Goal: Task Accomplishment & Management: Use online tool/utility

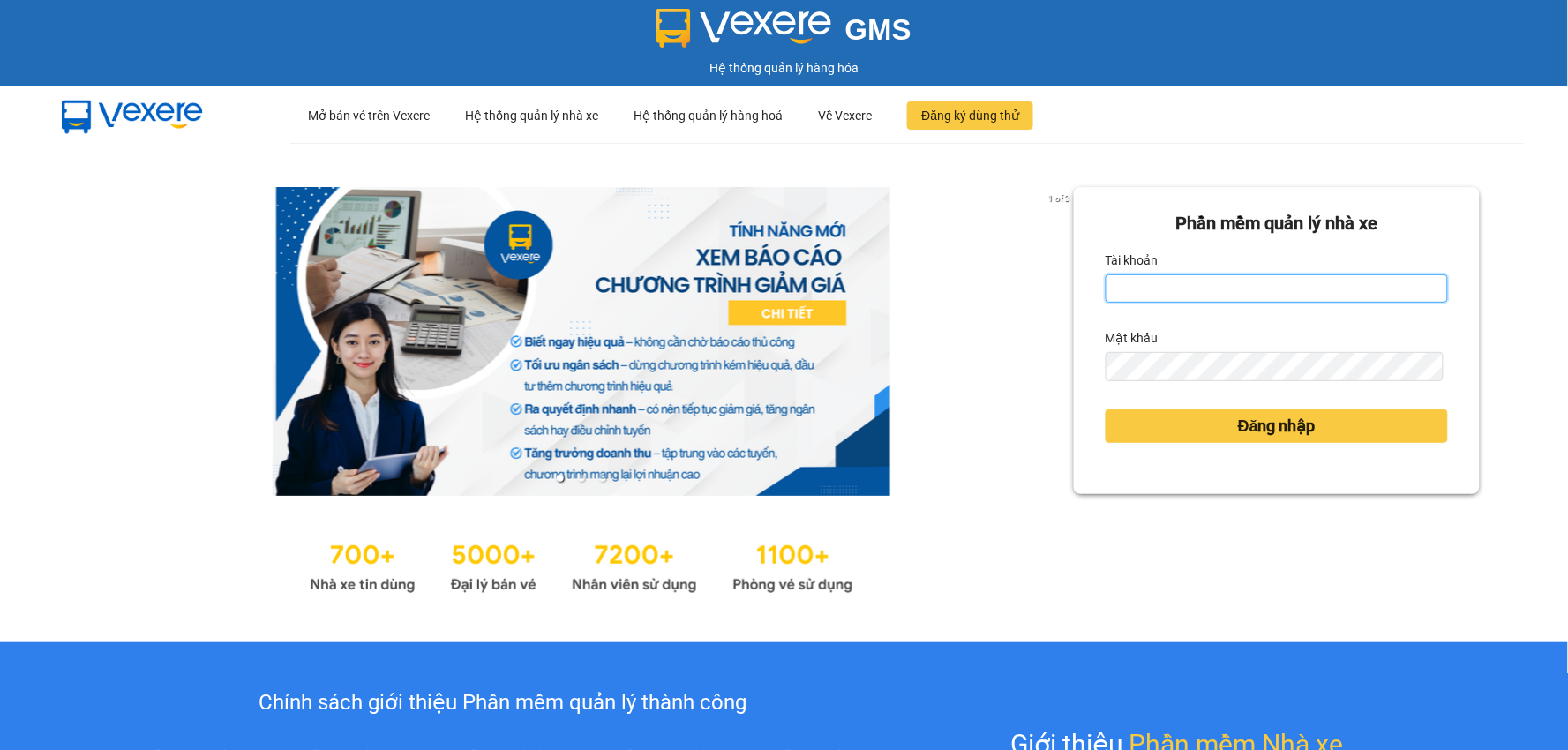
click at [1151, 281] on input "Tài khoản" at bounding box center [1277, 289] width 343 height 28
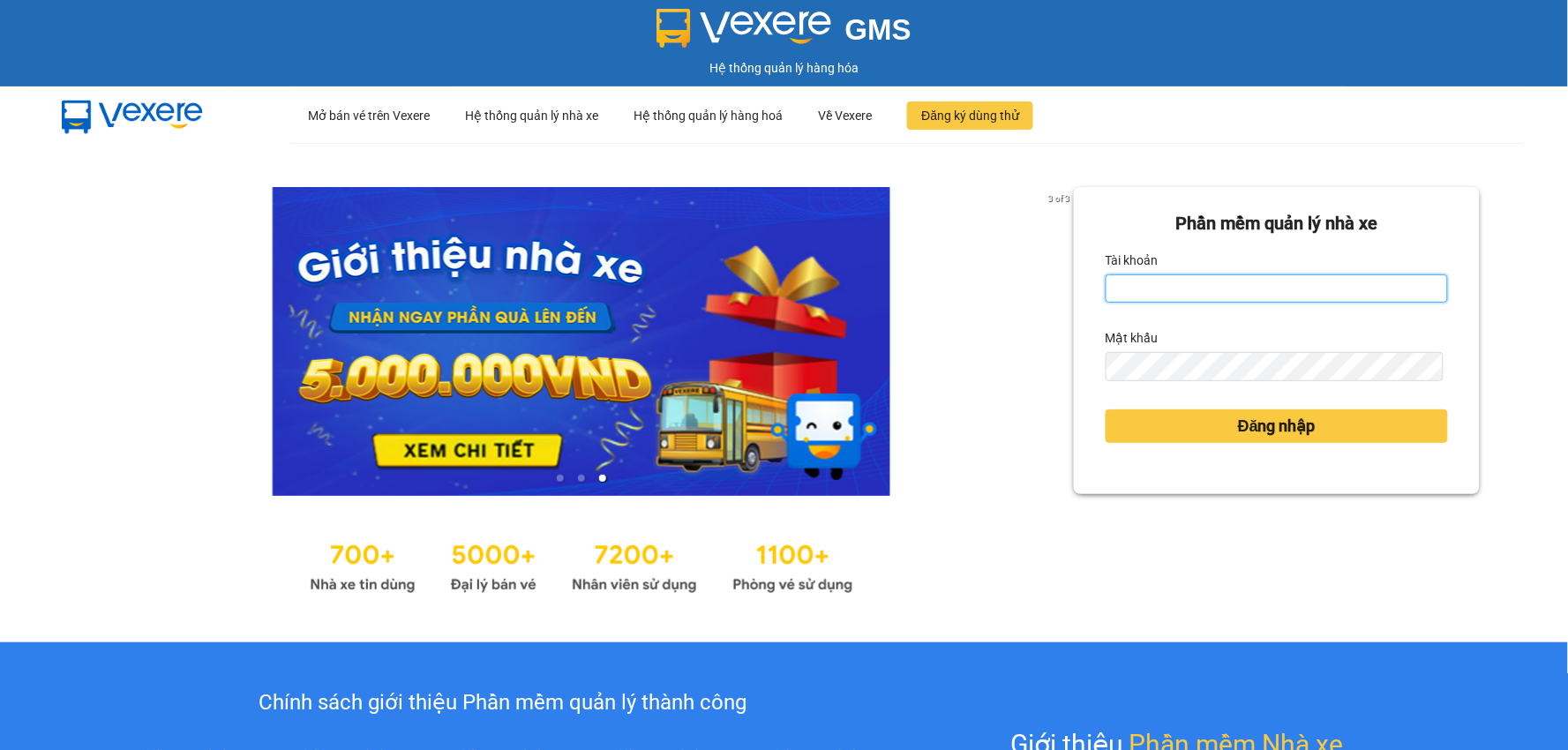
type input "thanhtam.vtp"
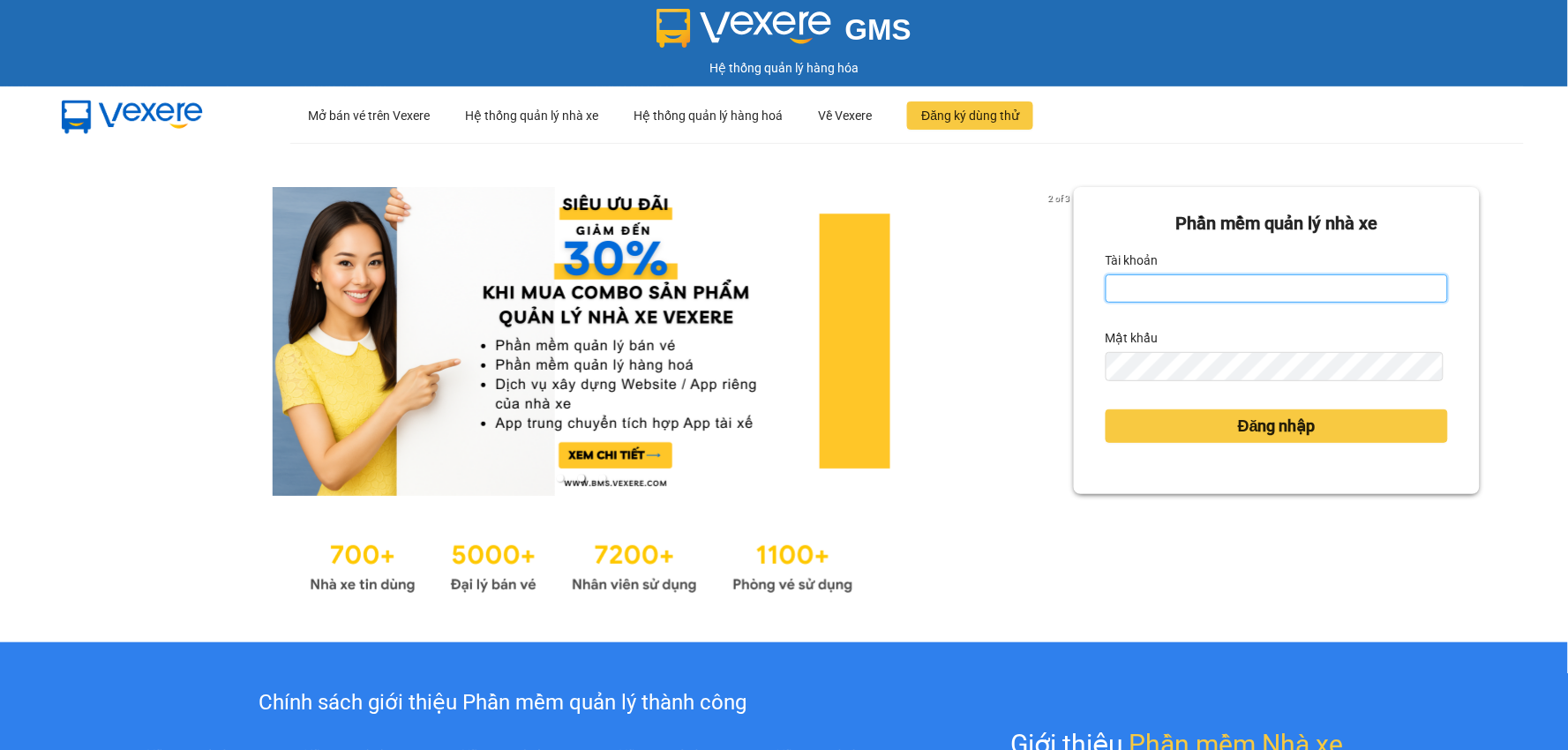
click at [1149, 291] on input "Tài khoản" at bounding box center [1277, 289] width 343 height 28
type input "congchinh.vtp"
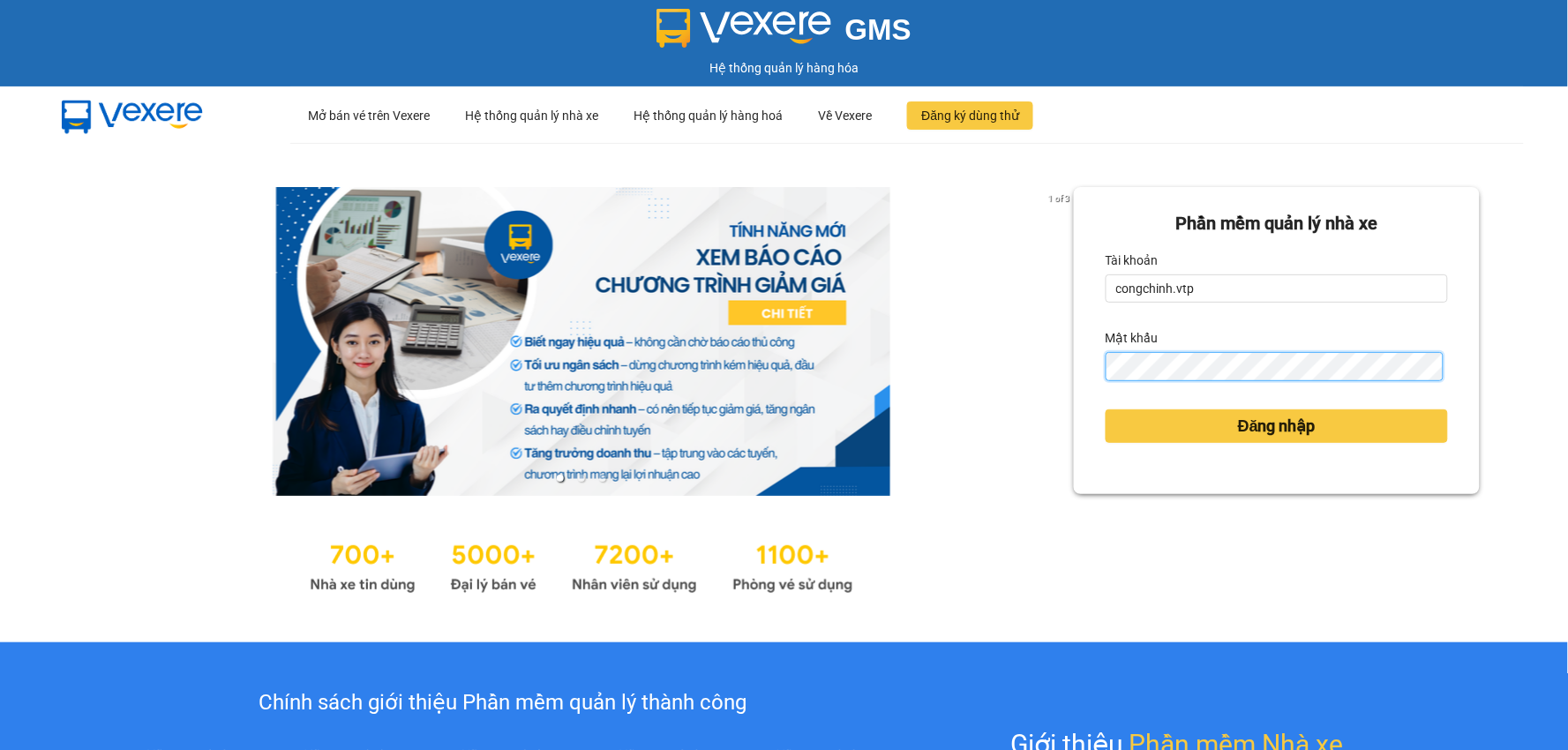
click at [1106, 409] on button "Đăng nhập" at bounding box center [1277, 425] width 343 height 33
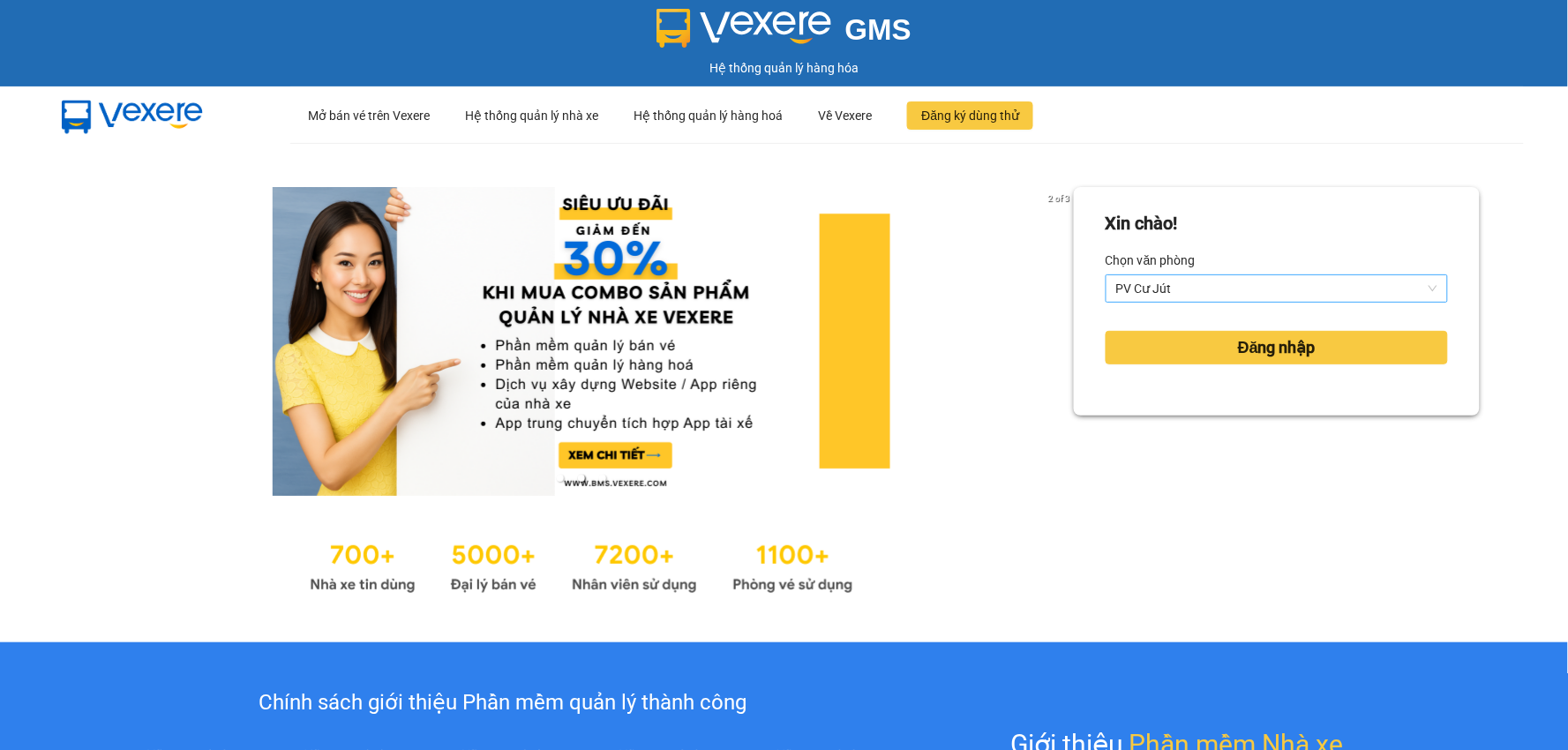
click at [1291, 289] on span "PV Cư Jút" at bounding box center [1277, 289] width 321 height 27
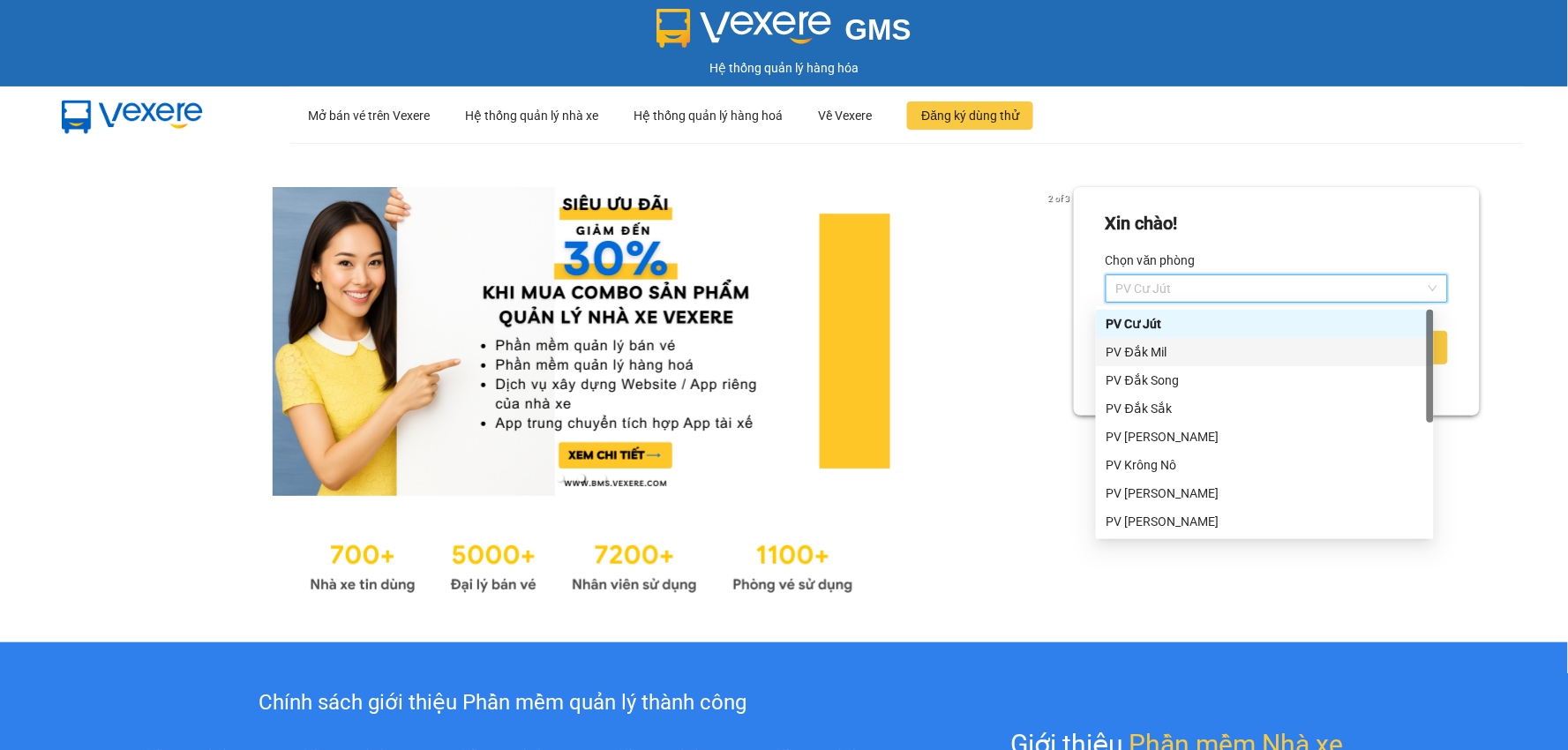
click at [1148, 343] on div "PV Đắk Mil" at bounding box center [1265, 352] width 317 height 19
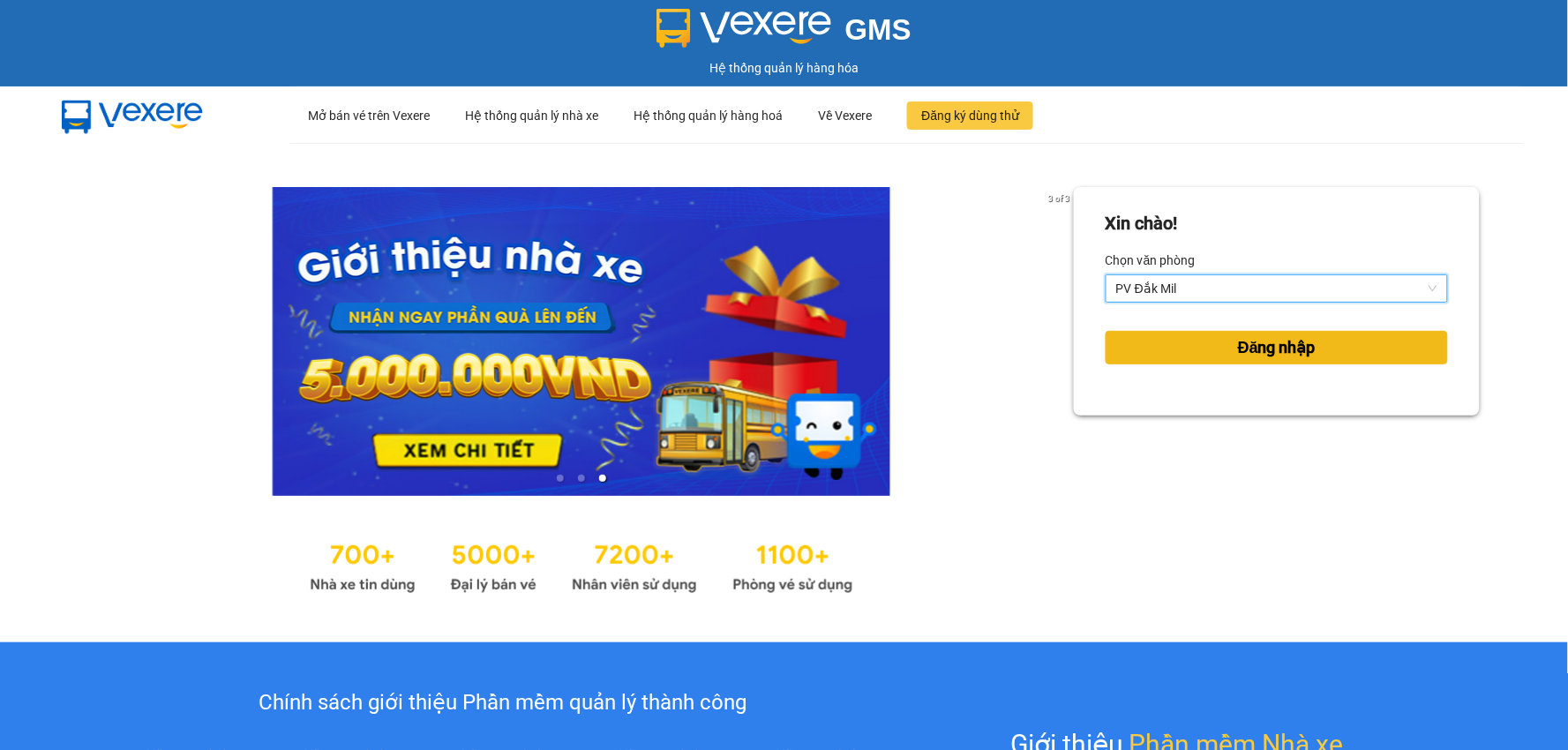
click at [1280, 360] on button "Đăng nhập" at bounding box center [1277, 347] width 343 height 33
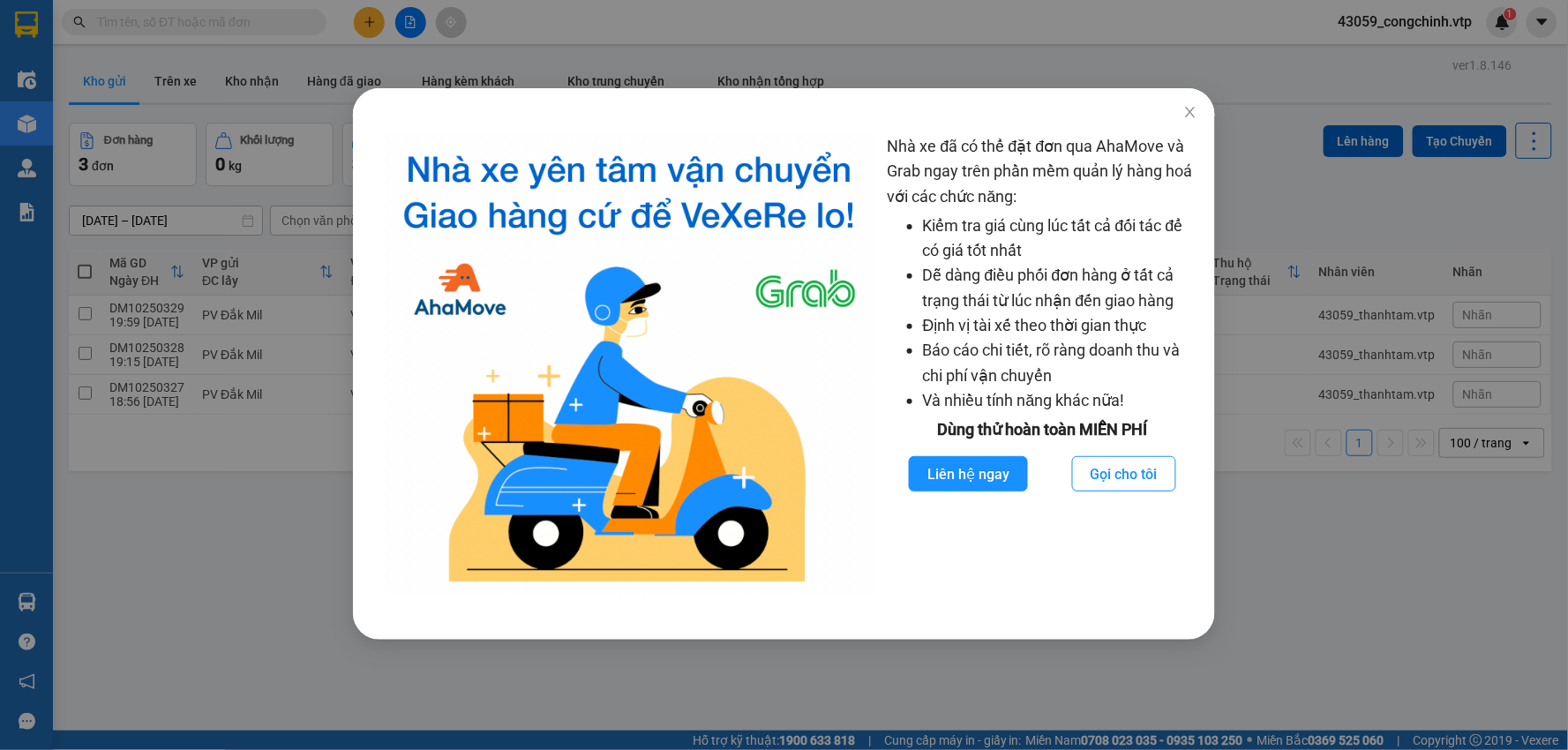
click at [1193, 117] on div "Nhà xe đã có thể đặt đơn qua AhaMove và Grab ngay trên phần mềm quản lý hàng ho…" at bounding box center [784, 375] width 1568 height 750
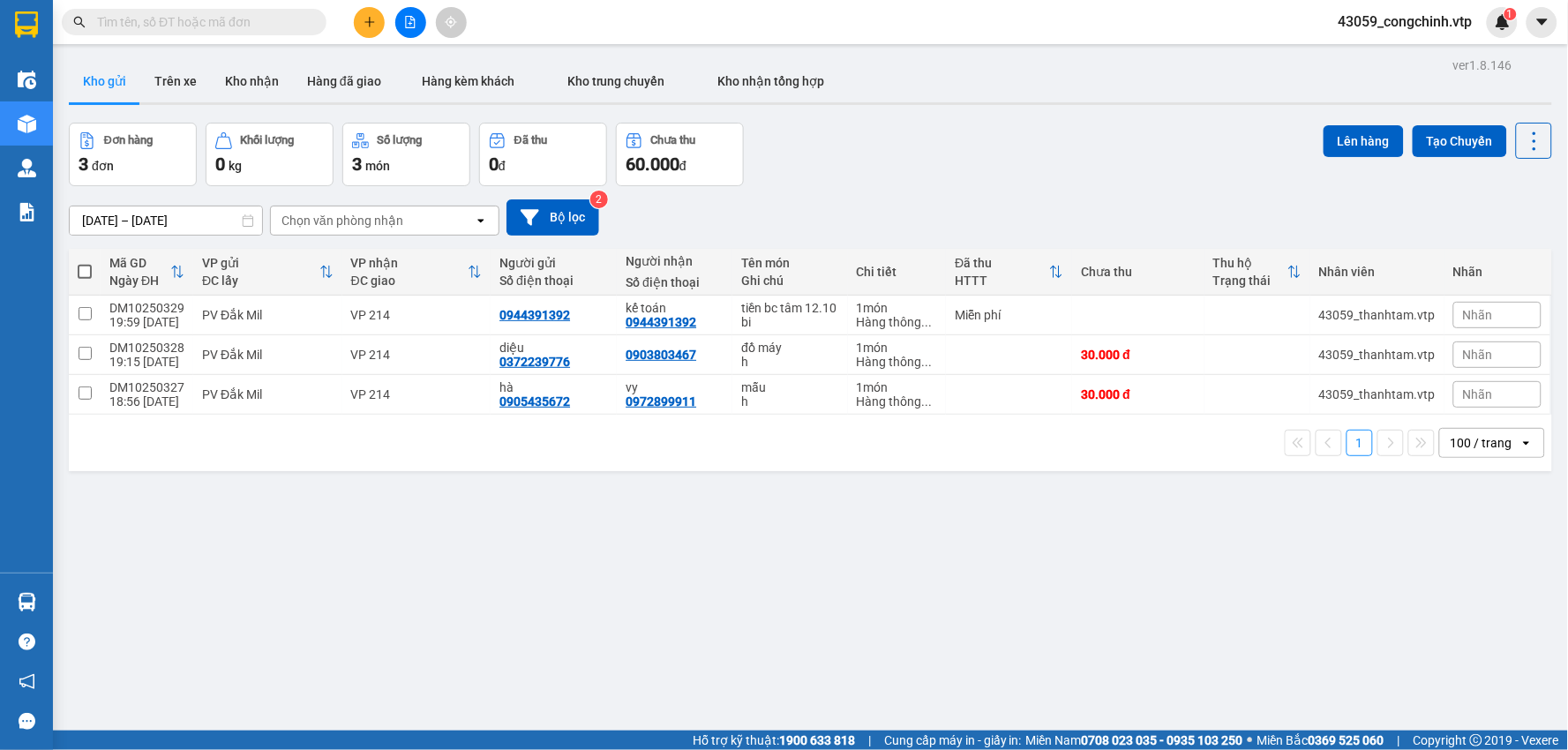
click at [88, 269] on span at bounding box center [84, 272] width 14 height 14
click at [84, 263] on input "checkbox" at bounding box center [84, 263] width 0 height 0
checkbox input "true"
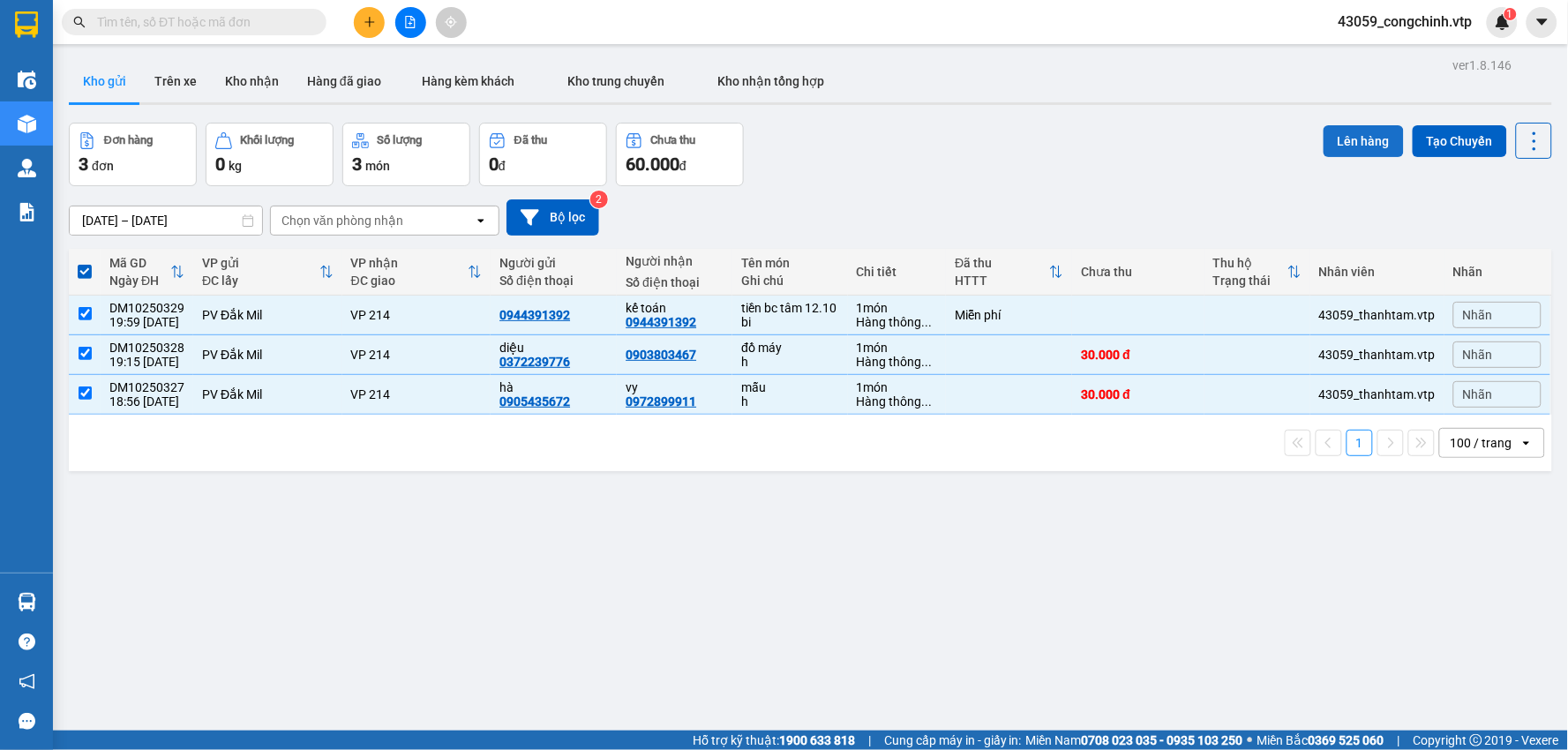
click at [1335, 144] on button "Lên hàng" at bounding box center [1364, 141] width 81 height 31
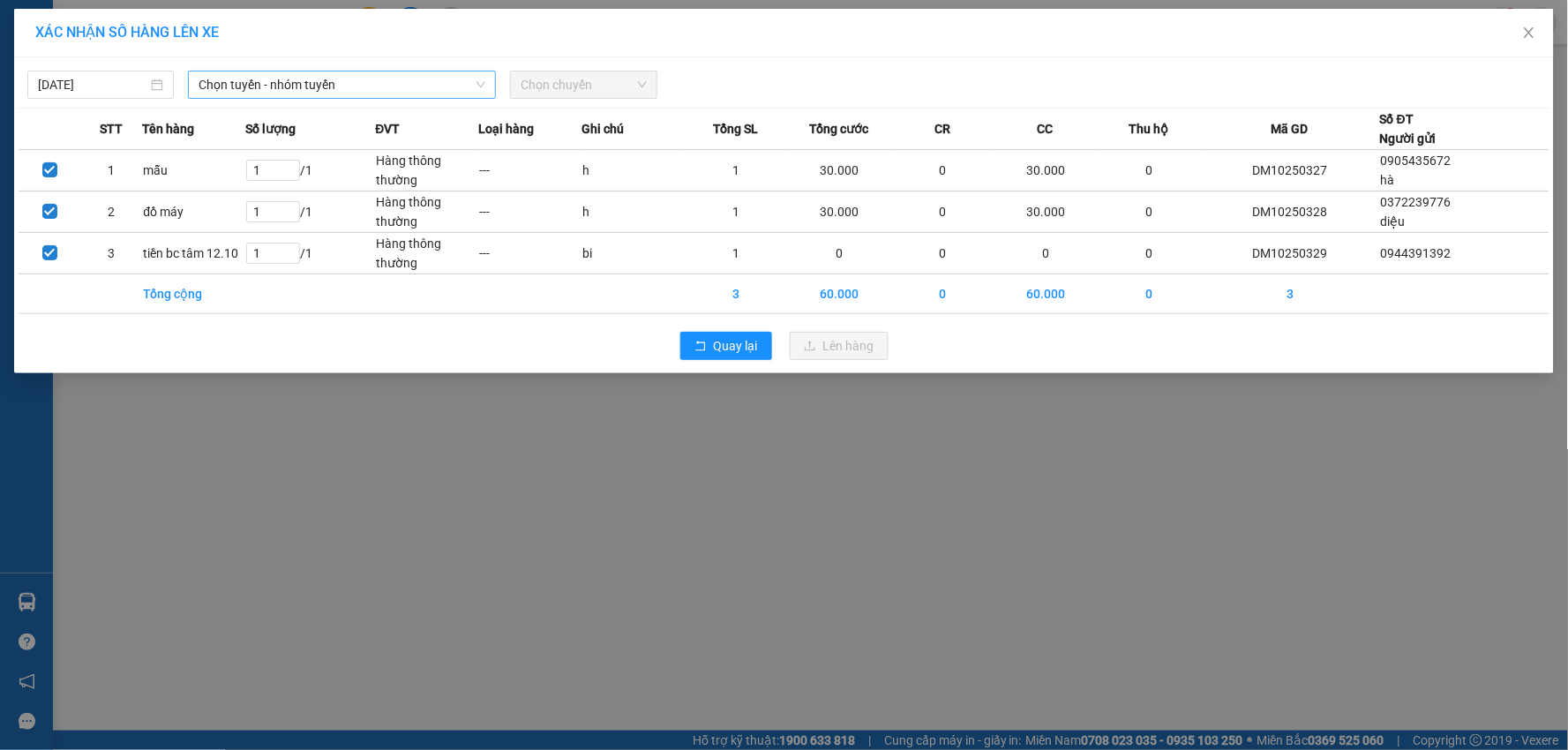
click at [197, 84] on div "Chọn tuyến - nhóm tuyến" at bounding box center [342, 84] width 308 height 28
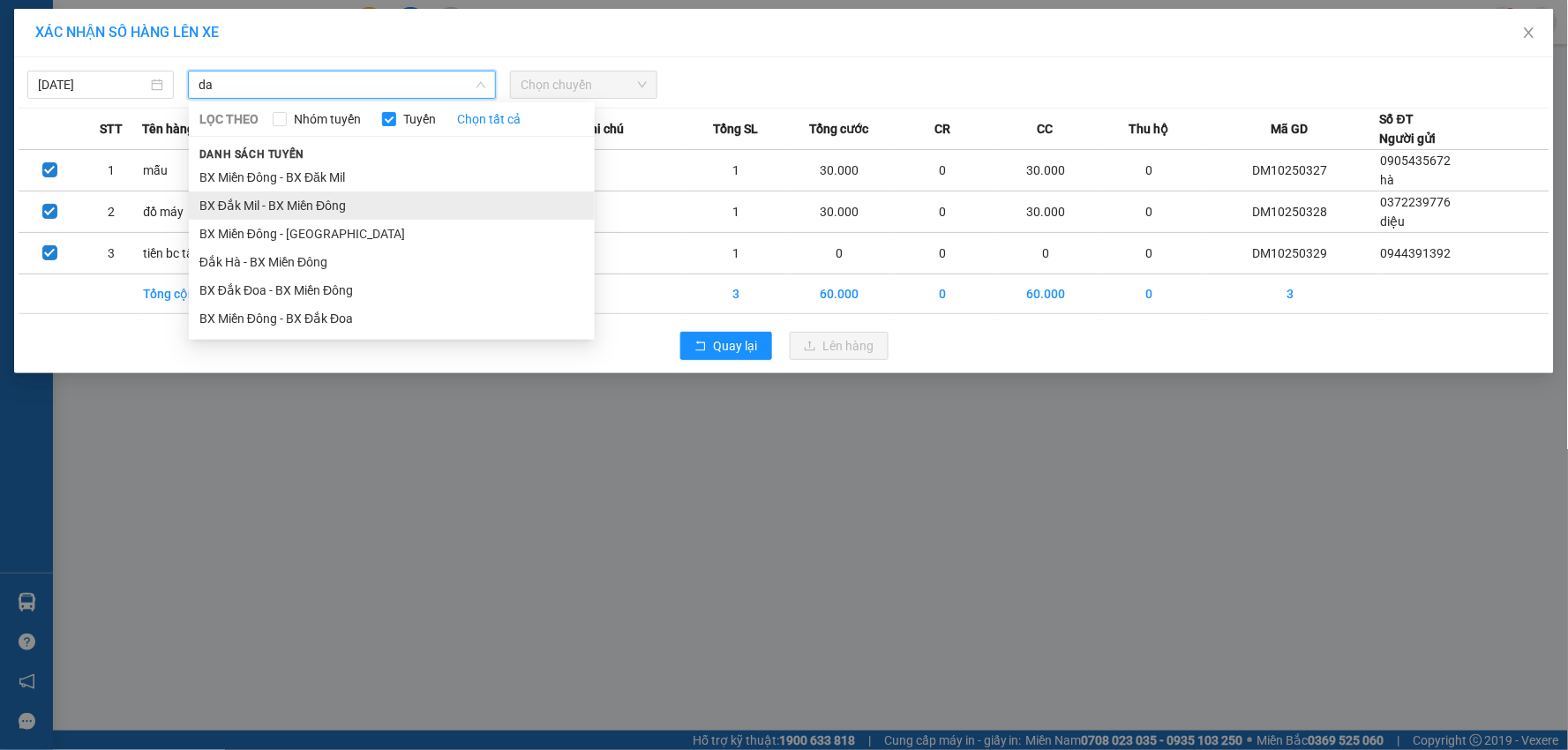
type input "da"
click at [232, 206] on li "BX Đắk Mil - BX Miền Đông" at bounding box center [392, 206] width 406 height 28
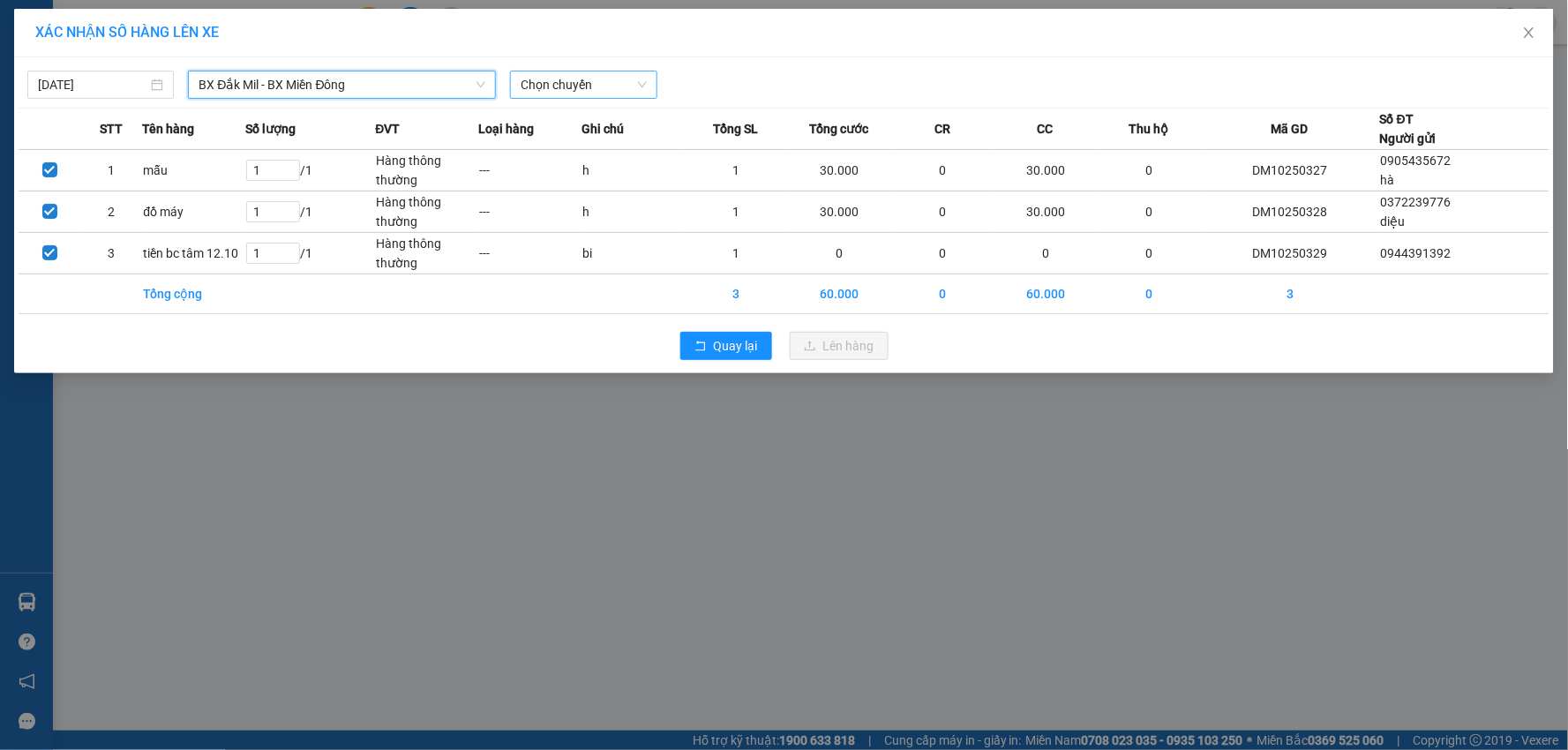
click at [585, 88] on span "Chọn chuyến" at bounding box center [584, 84] width 125 height 27
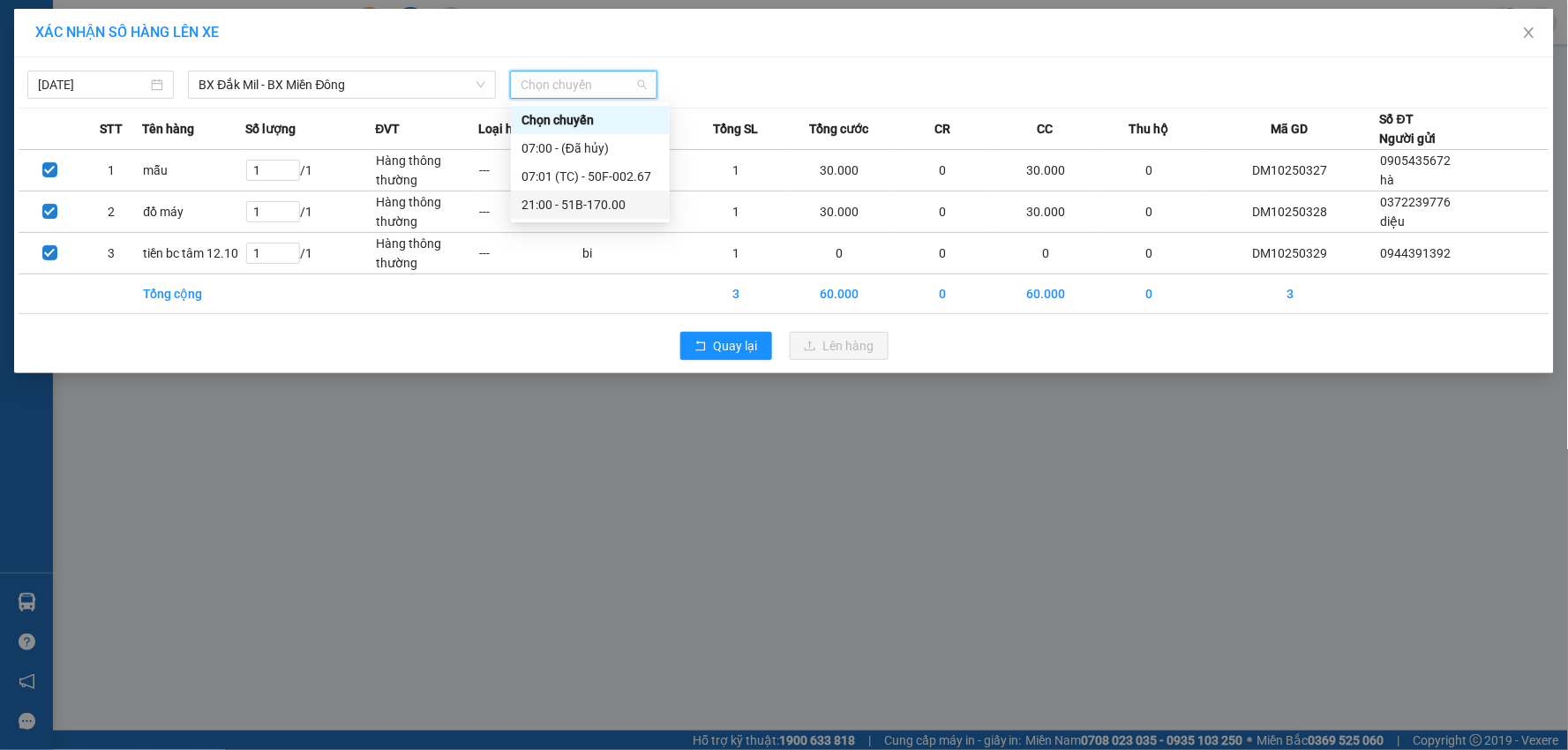
click at [595, 199] on div "21:00 - 51B-170.00" at bounding box center [589, 204] width 138 height 19
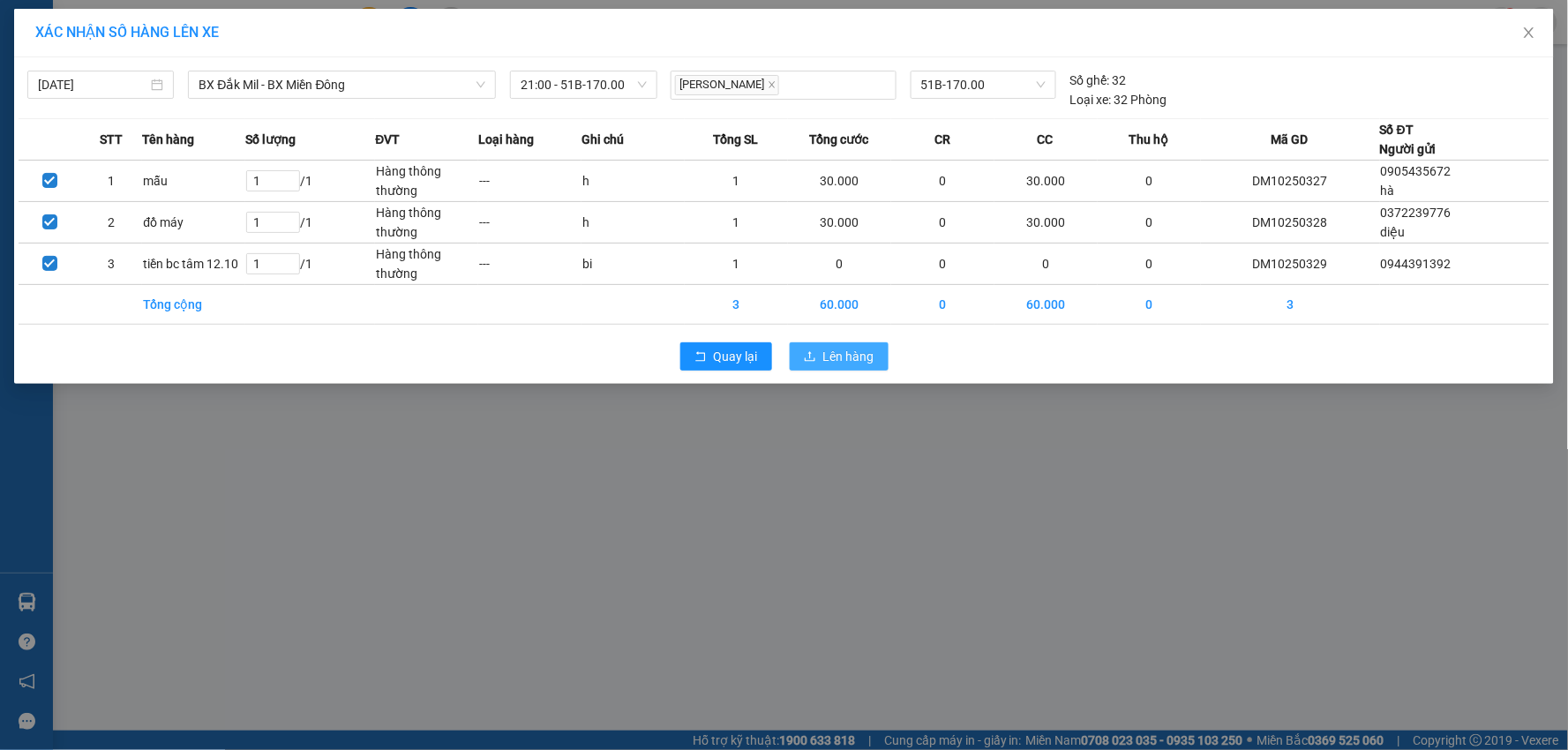
click at [827, 355] on span "Lên hàng" at bounding box center [849, 356] width 51 height 19
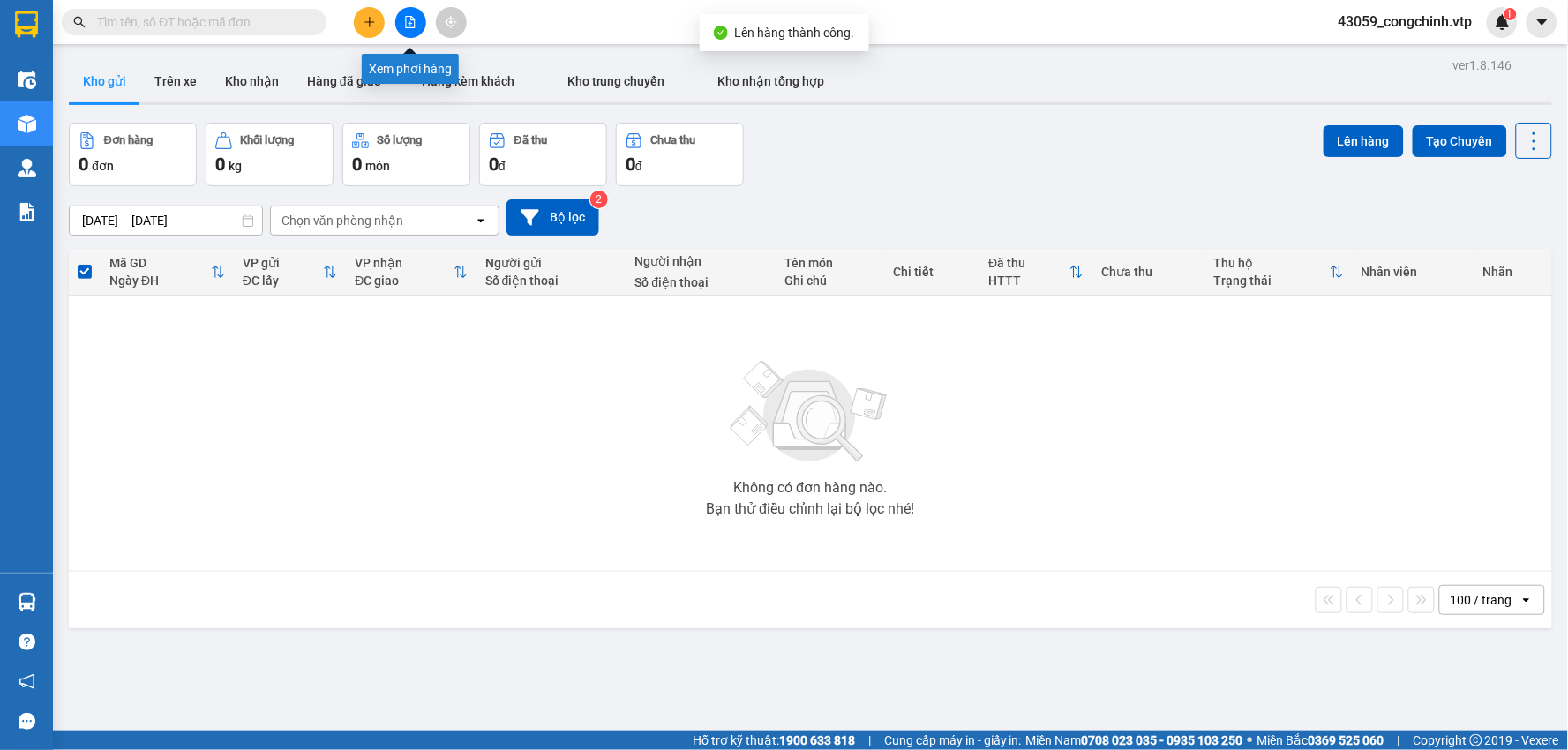
click at [406, 21] on icon "file-add" at bounding box center [411, 22] width 9 height 12
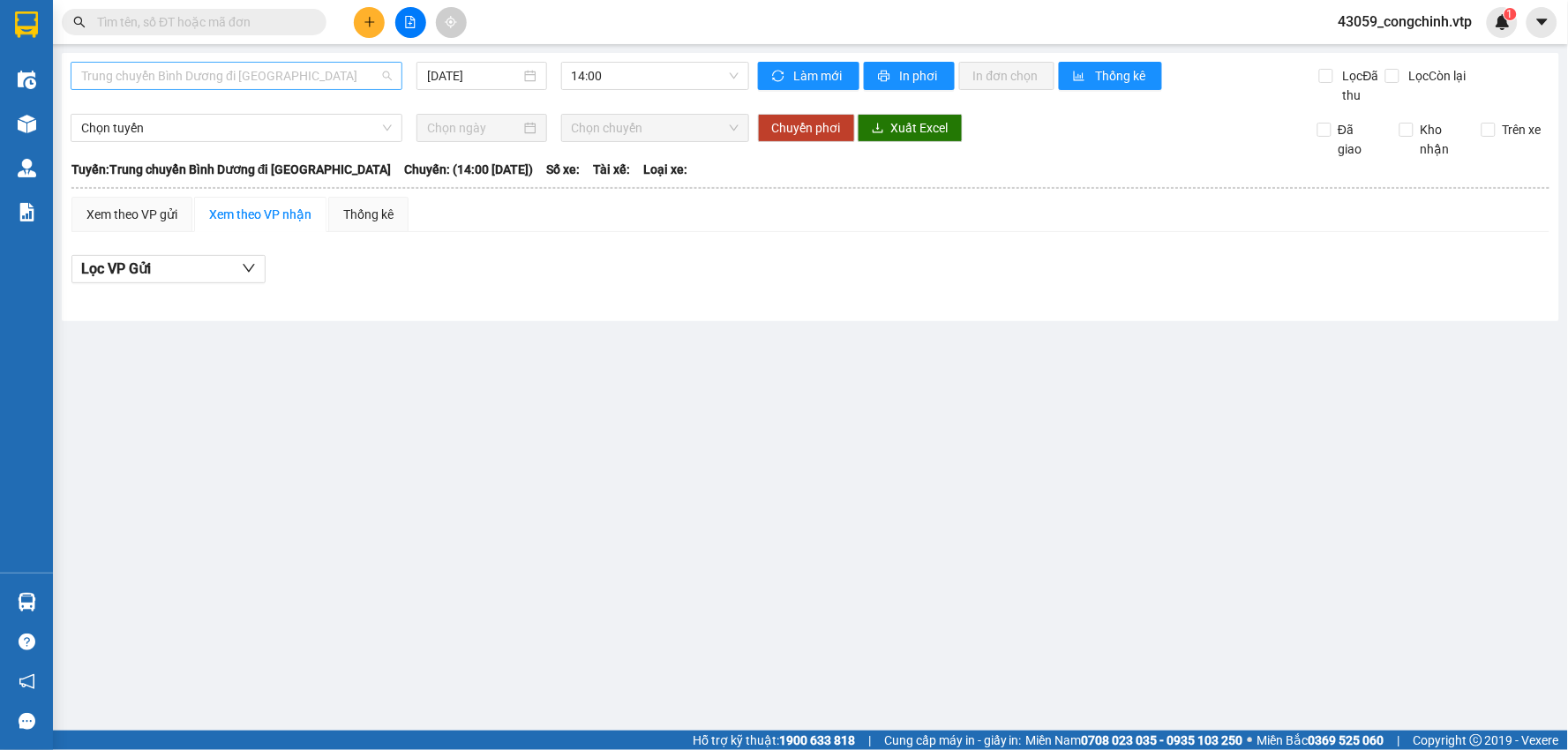
click at [284, 81] on span "Trung chuyển Bình Dương đi [GEOGRAPHIC_DATA]" at bounding box center [236, 76] width 310 height 27
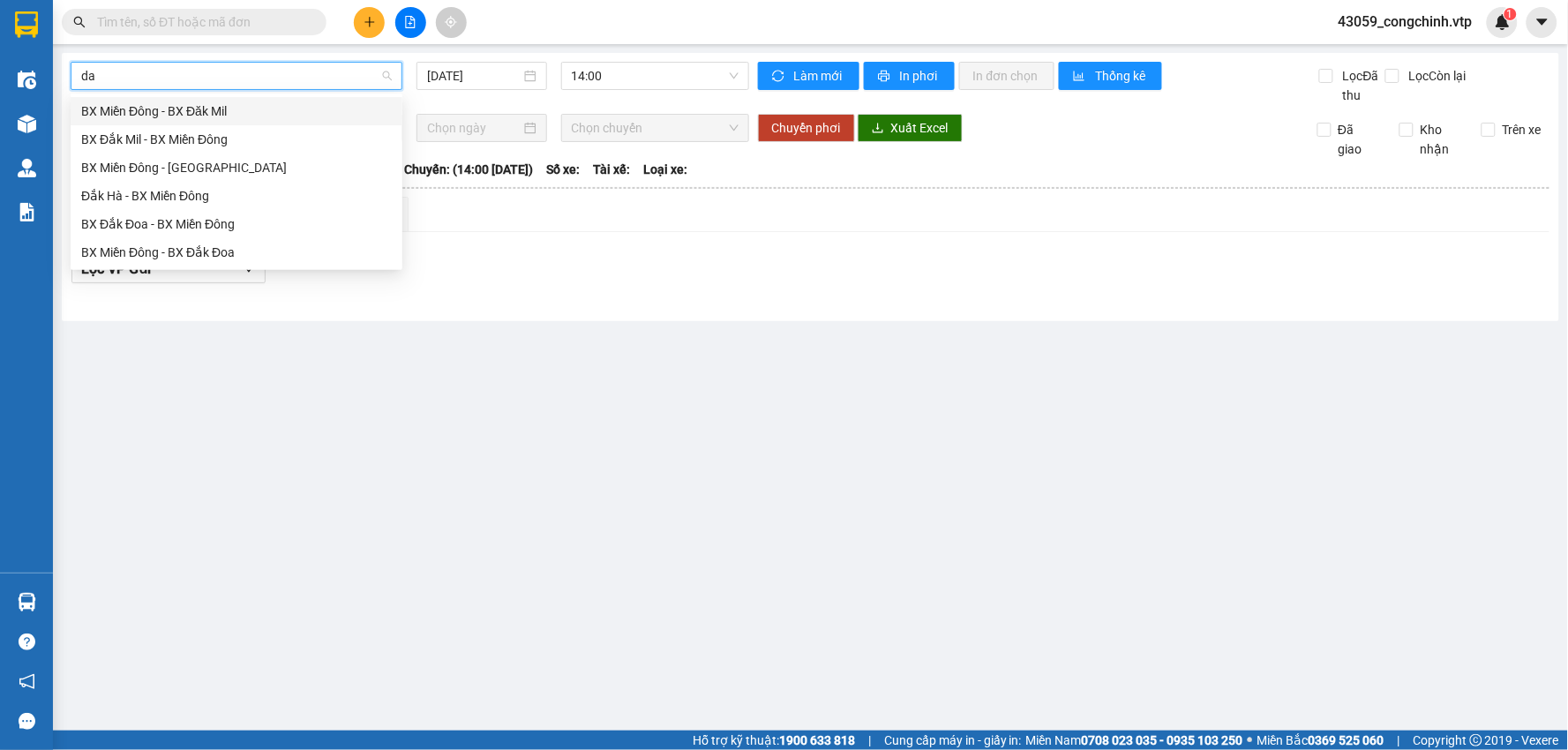
type input "dak"
click at [163, 142] on div "BX Đắk Mil - BX Miền Đông" at bounding box center [236, 140] width 310 height 19
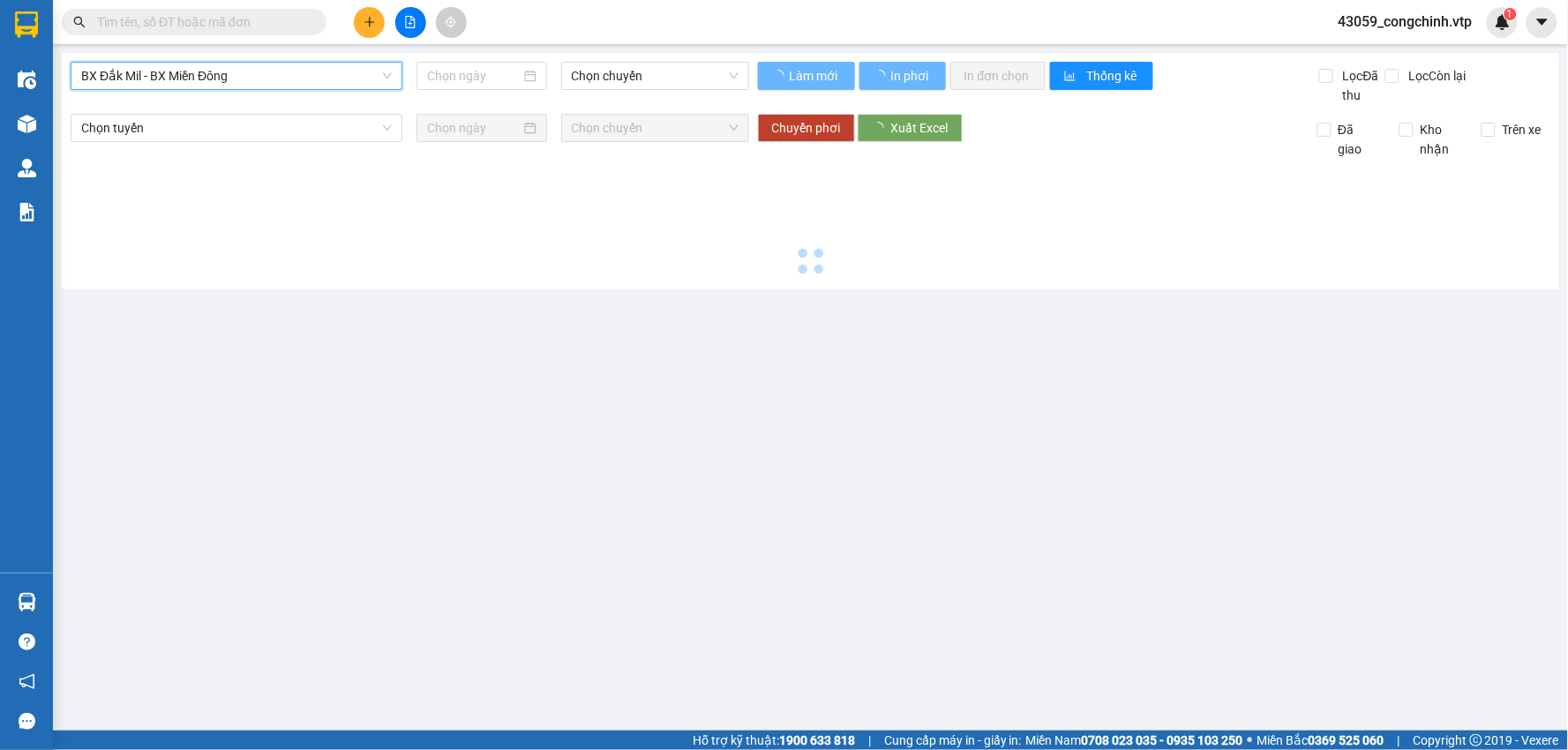
type input "[DATE]"
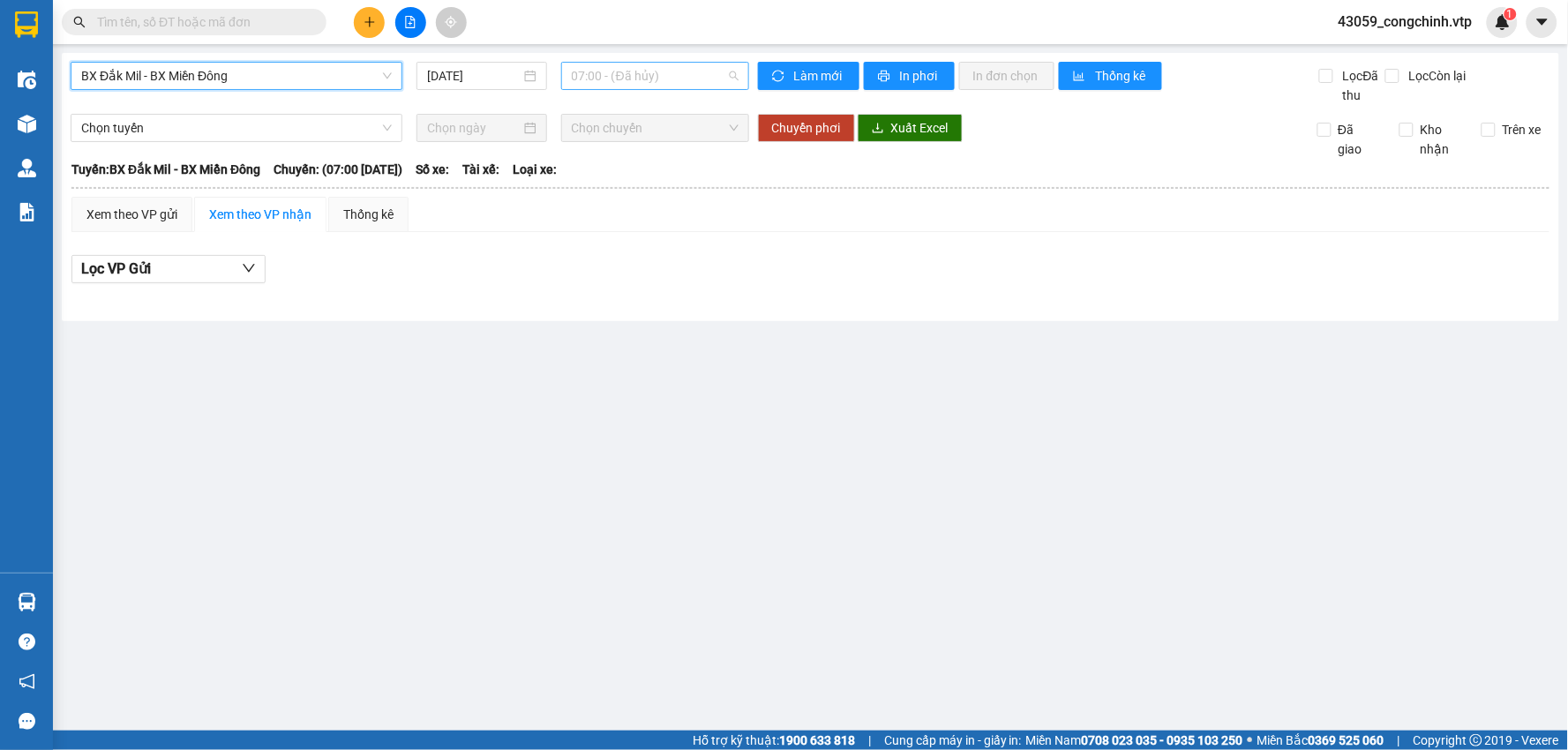
click at [681, 82] on span "07:00 - (Đã hủy)" at bounding box center [655, 76] width 167 height 27
click at [653, 197] on div "21:00 - 51B-170.00" at bounding box center [640, 196] width 138 height 19
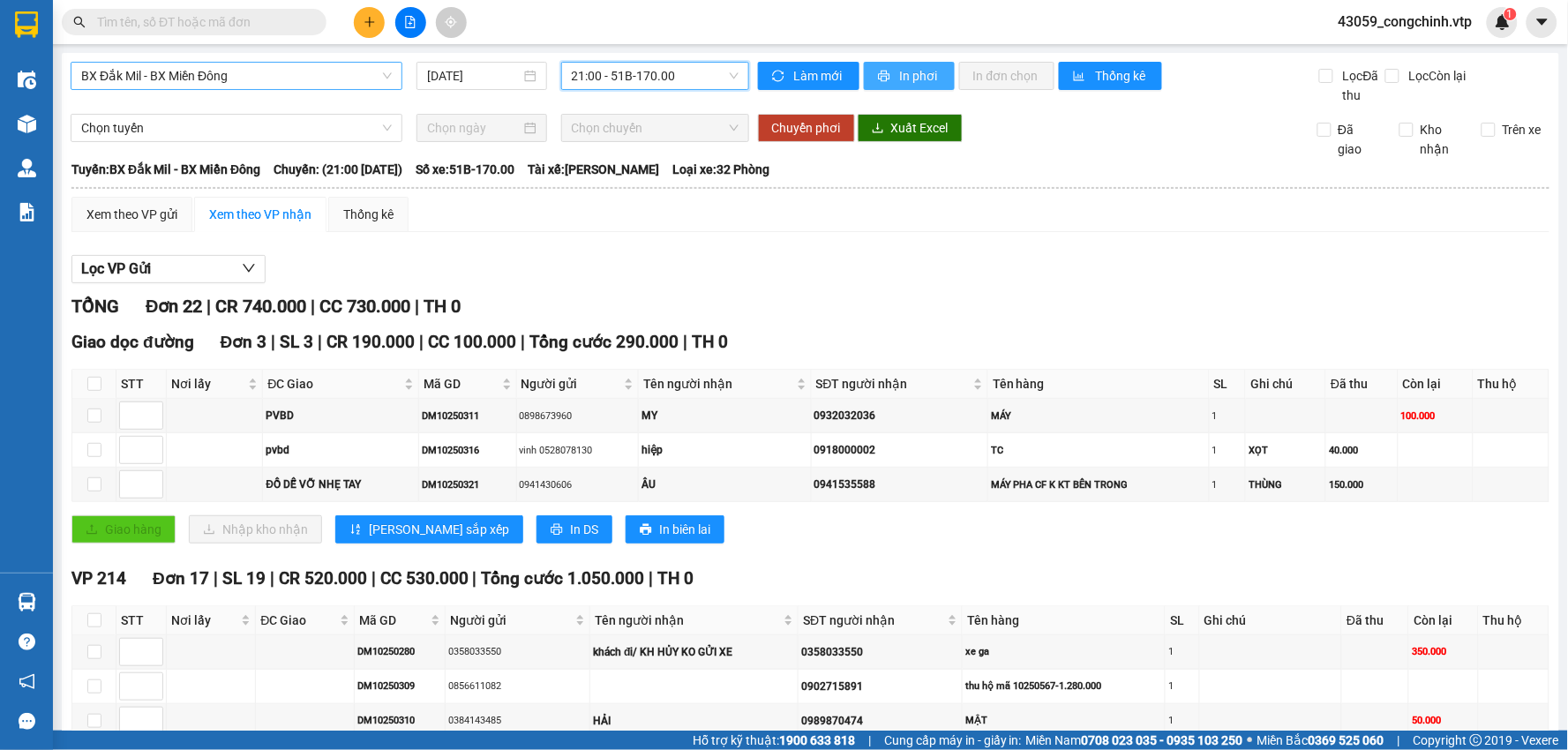
click at [900, 75] on span "In phơi" at bounding box center [920, 76] width 41 height 19
